Goal: Information Seeking & Learning: Get advice/opinions

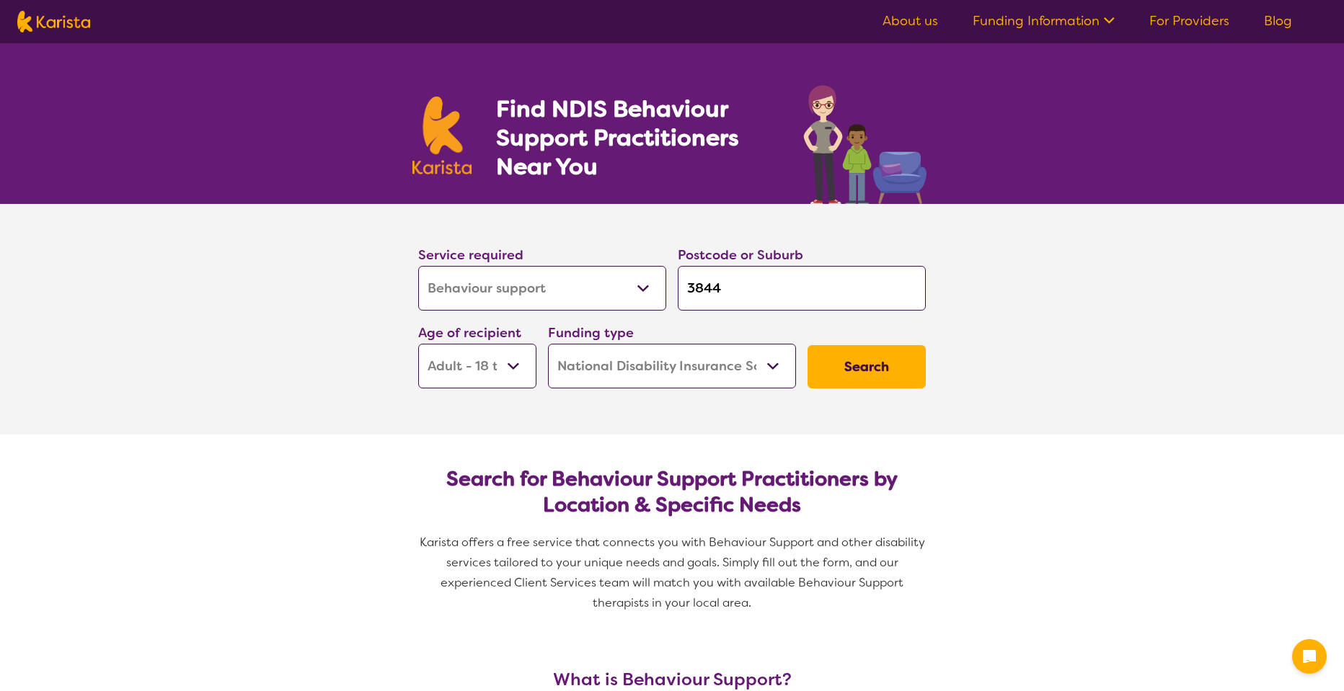
select select "Behaviour support"
select select "AD"
select select "NDIS"
select select "Behaviour support"
select select "AD"
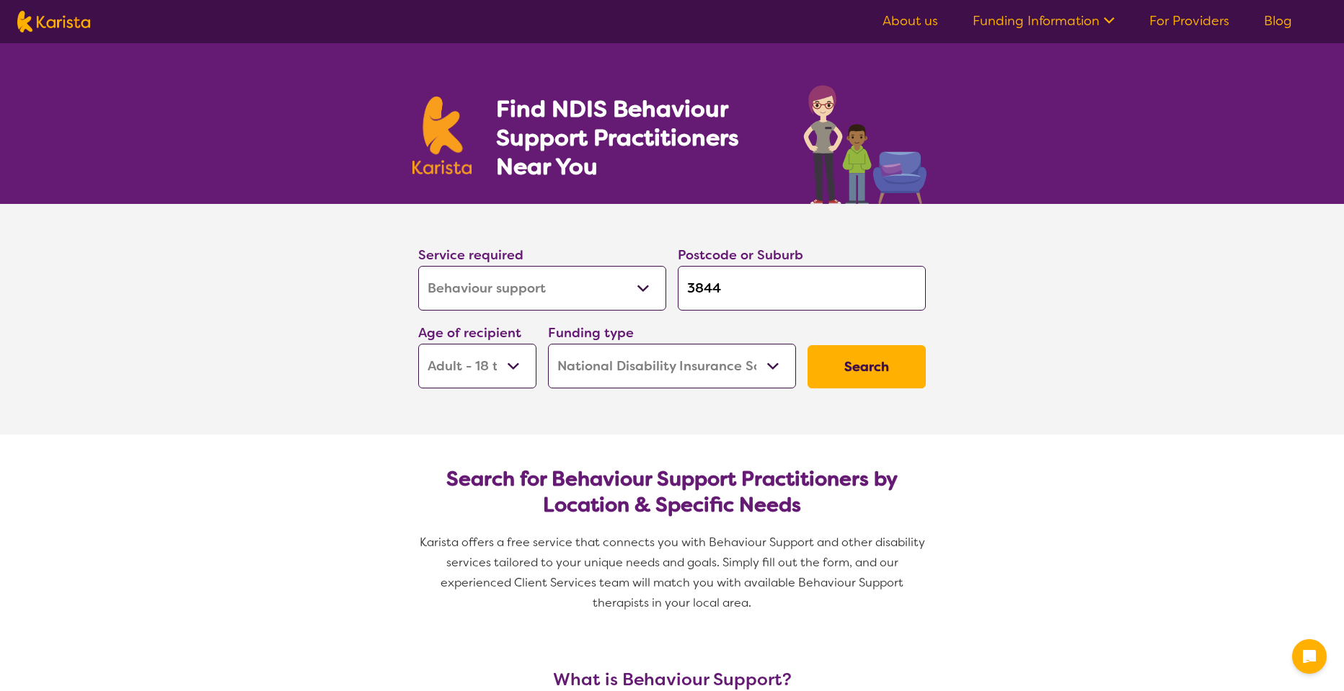
select select "NDIS"
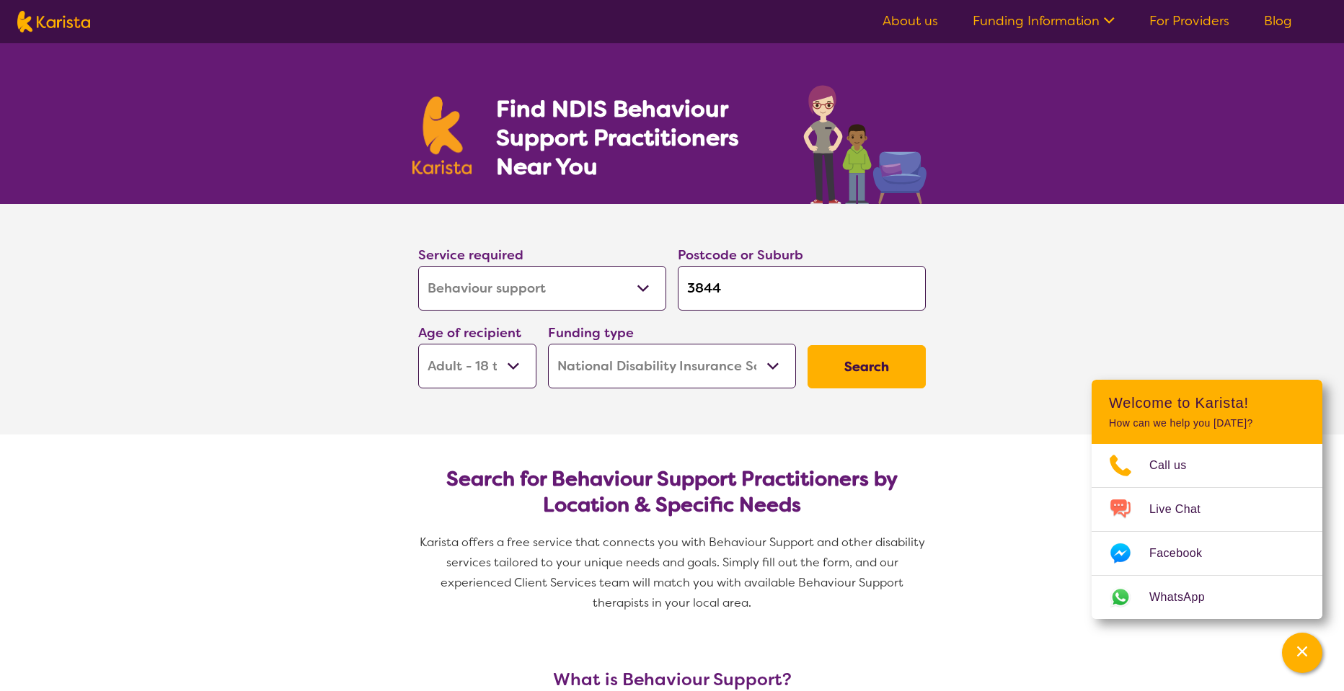
click at [725, 287] on input "3844" at bounding box center [802, 288] width 248 height 45
type input "384"
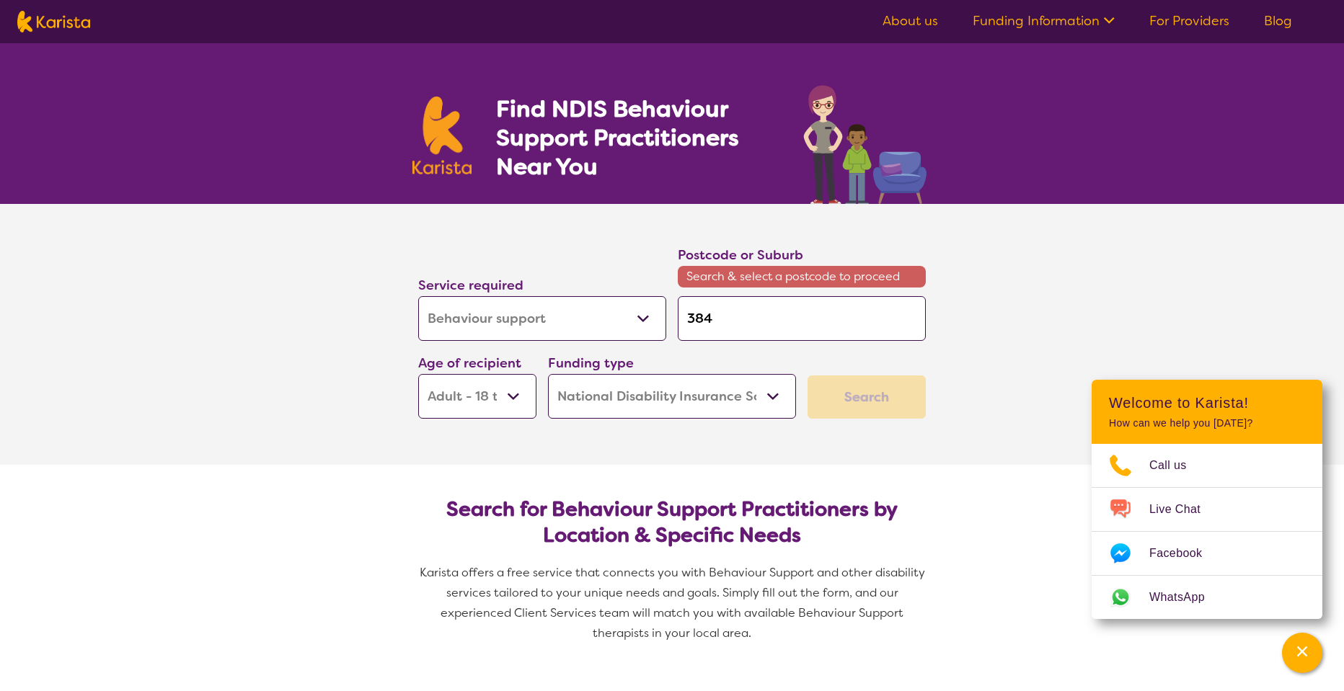
type input "38"
type input "382"
type input "3825"
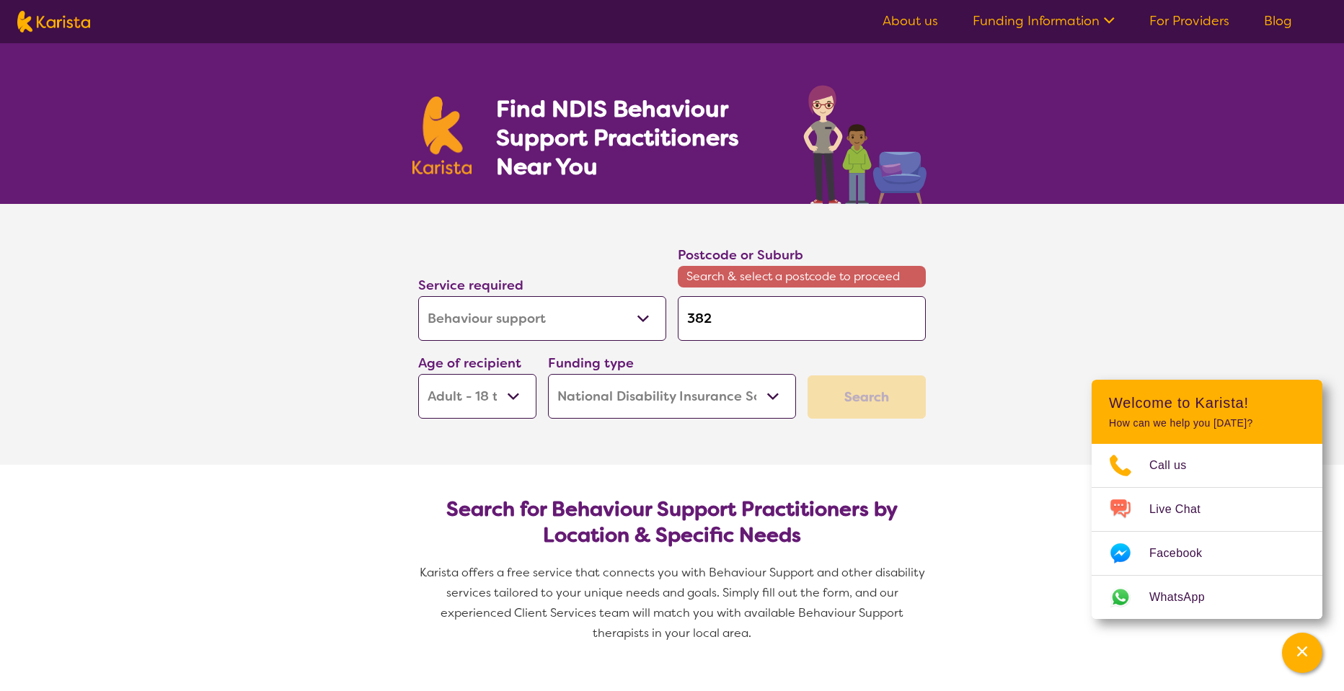
type input "3825"
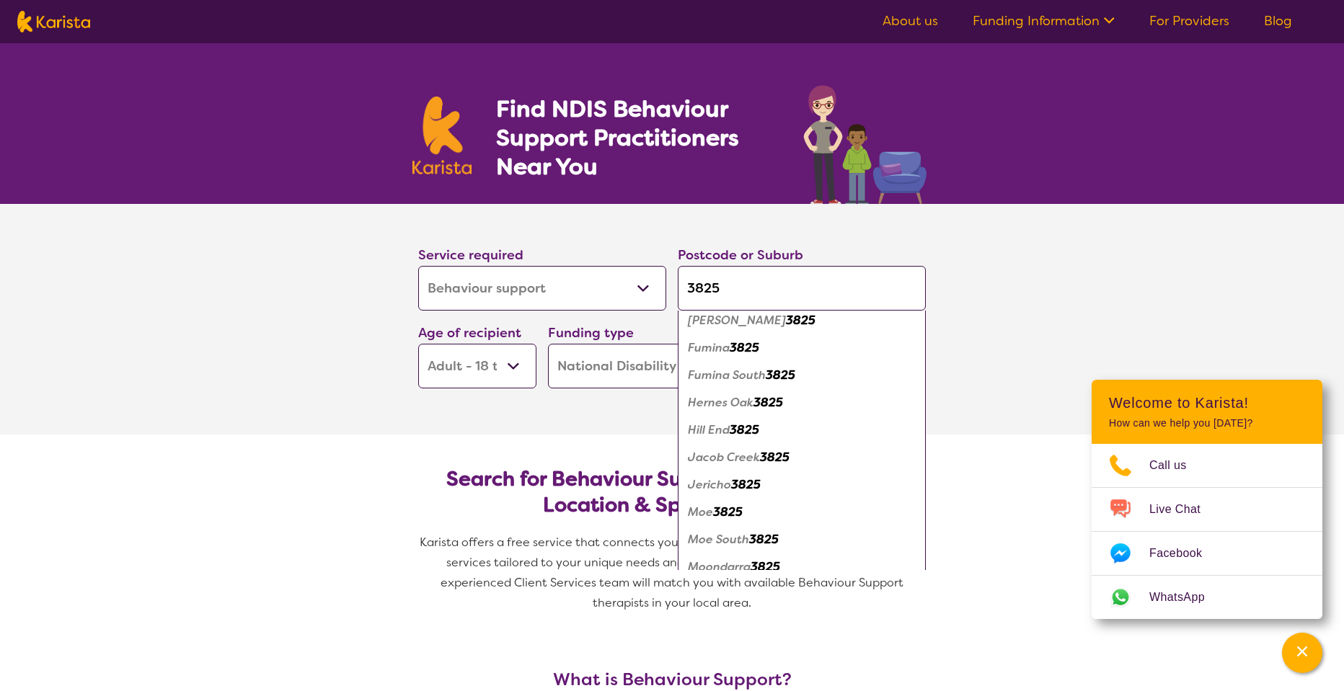
scroll to position [221, 0]
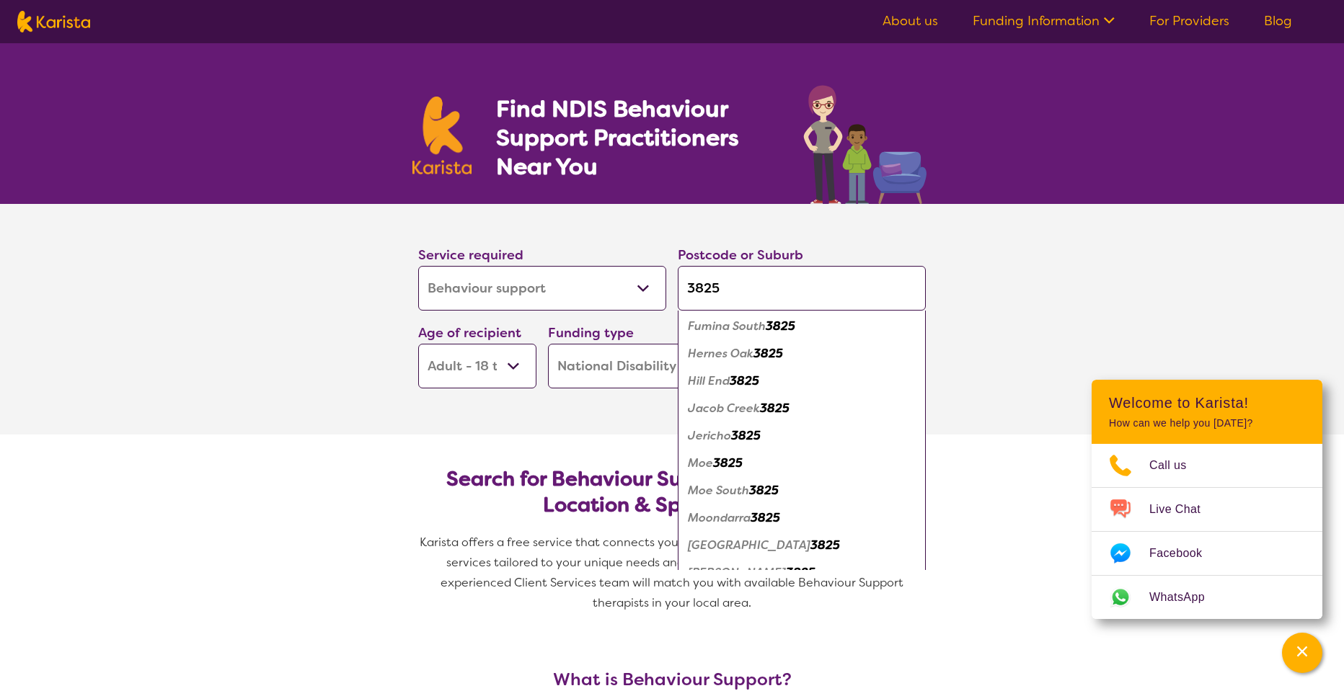
type input "3825"
click at [701, 464] on em "Moe" at bounding box center [700, 463] width 25 height 15
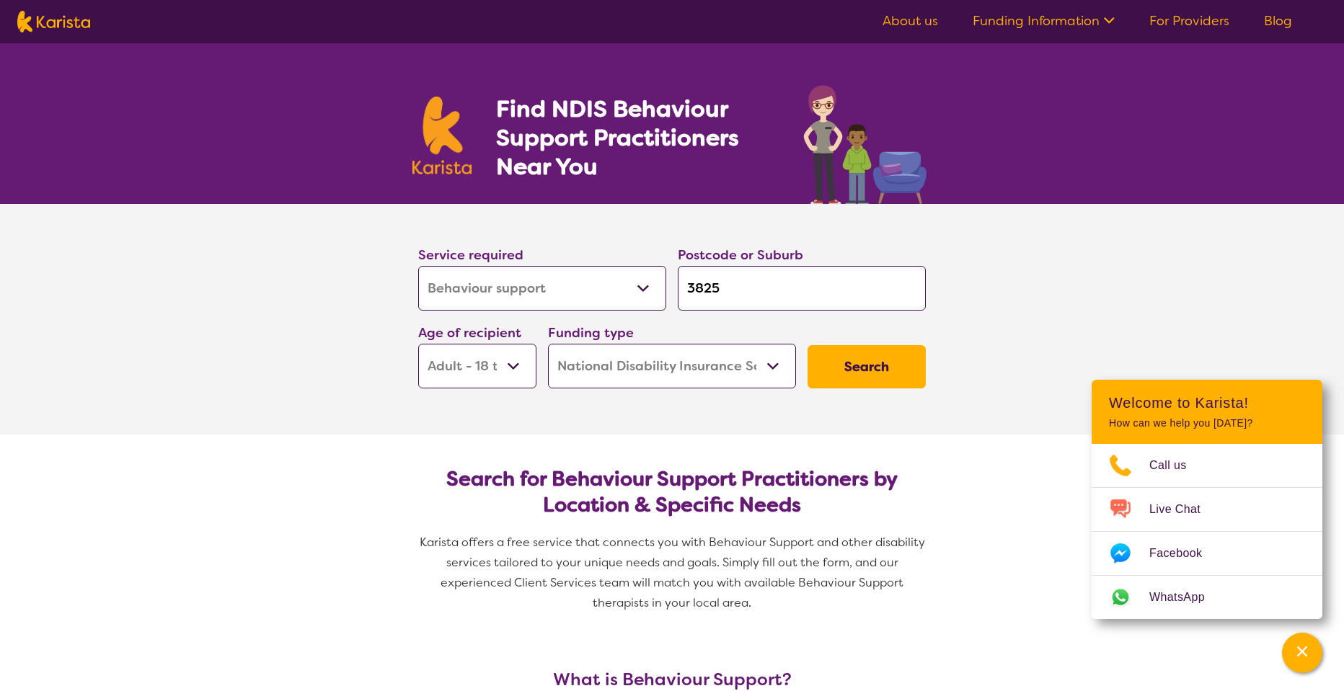
select select "CH"
click at [849, 364] on button "Search" at bounding box center [867, 366] width 118 height 43
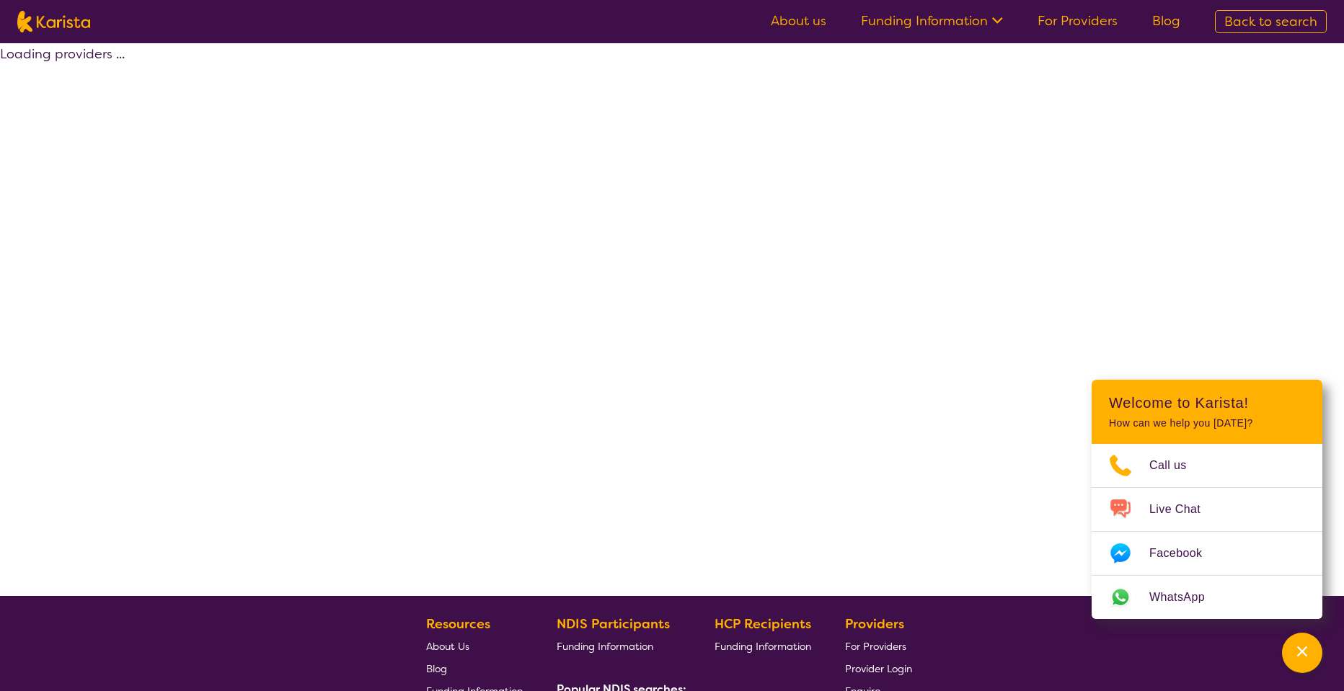
select select "by_score"
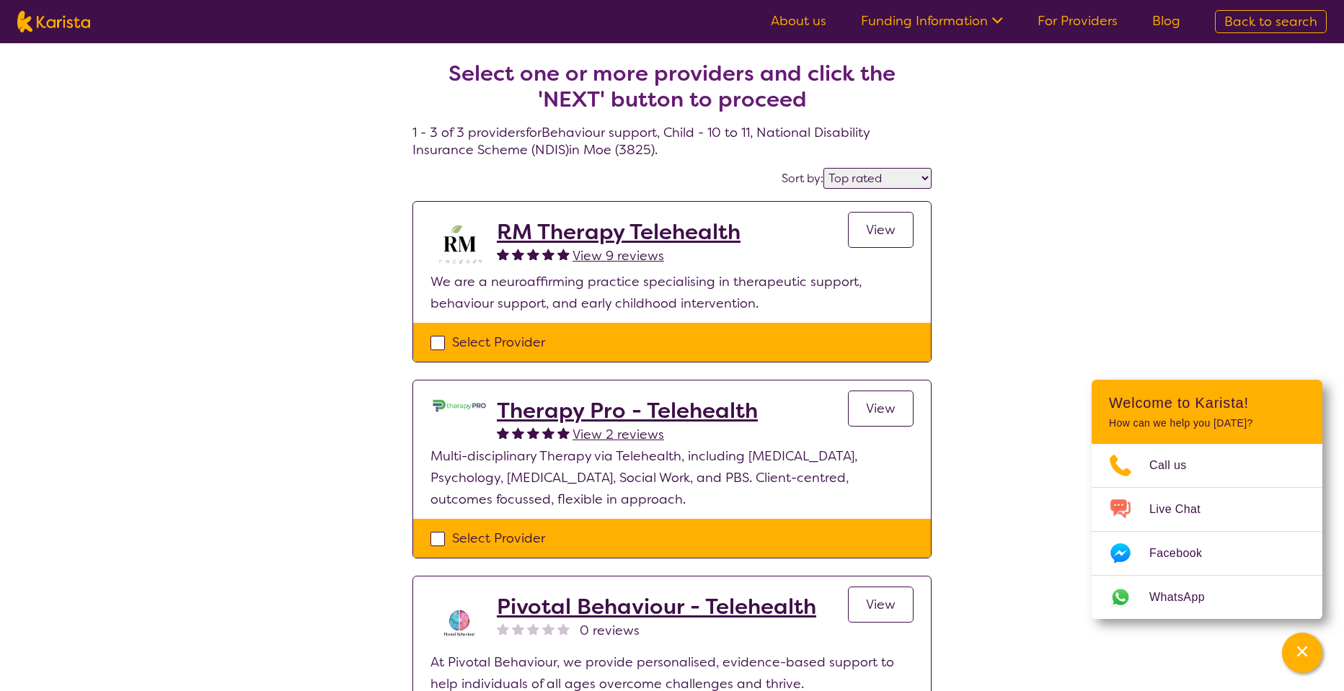
select select "Behaviour support"
select select "CH"
select select "NDIS"
select select "Behaviour support"
select select "CH"
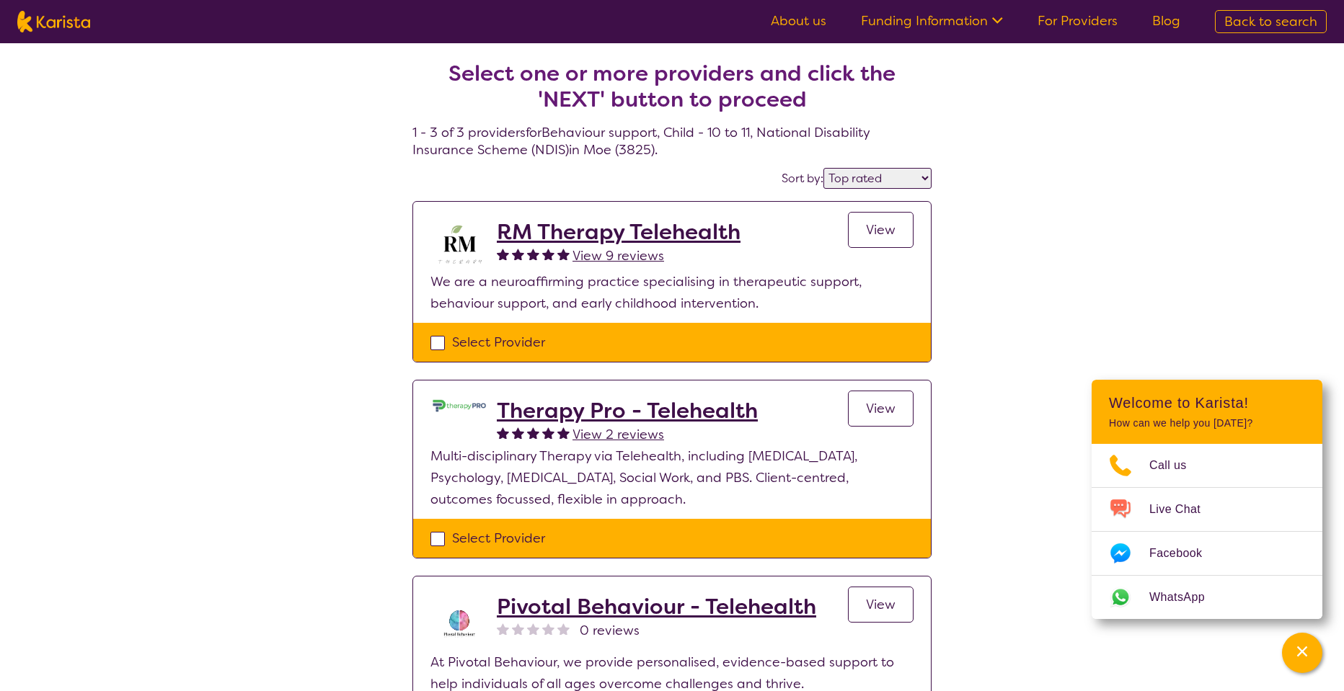
select select "NDIS"
